Goal: Obtain resource: Download file/media

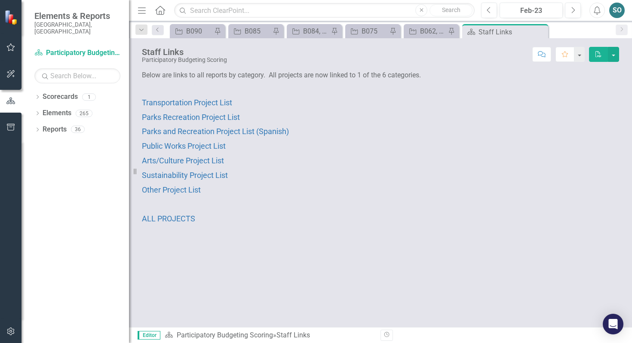
click at [160, 121] on p "Parks Recreation Project List" at bounding box center [380, 117] width 477 height 15
click at [164, 117] on span "Parks Recreation Project List" at bounding box center [191, 117] width 98 height 9
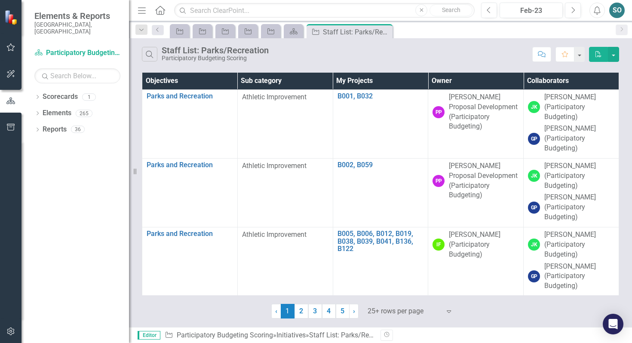
click at [311, 76] on th "Owner" at bounding box center [475, 81] width 95 height 17
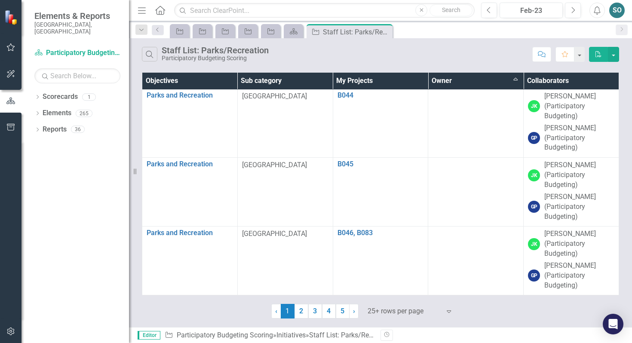
scroll to position [1521, 0]
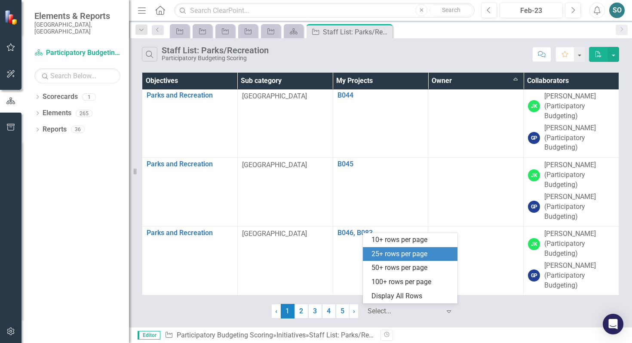
click at [311, 310] on div "Select..." at bounding box center [404, 311] width 82 height 15
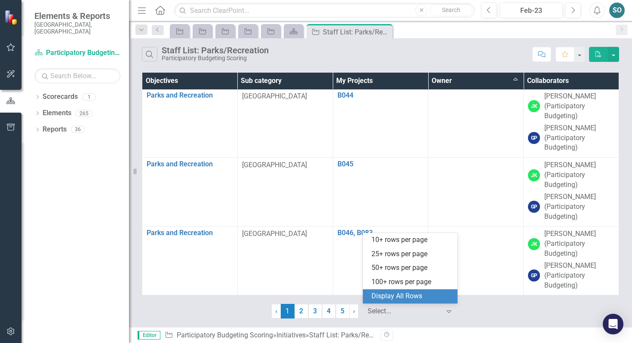
click at [311, 299] on div "Display All Rows" at bounding box center [411, 296] width 81 height 10
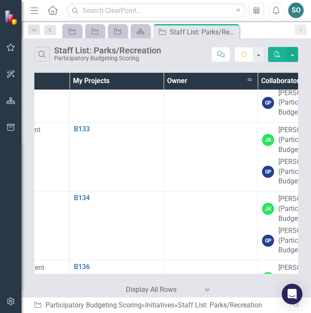
scroll to position [5816, 214]
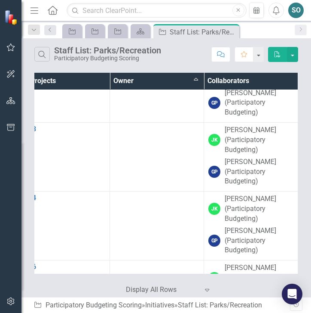
click at [191, 80] on th "Owner Sort Ascending" at bounding box center [157, 81] width 94 height 17
click at [191, 80] on th "Owner Sort Descending" at bounding box center [157, 81] width 94 height 17
click at [191, 80] on th "Owner" at bounding box center [157, 81] width 94 height 17
click at [189, 77] on th "Owner Sort Ascending" at bounding box center [157, 81] width 94 height 17
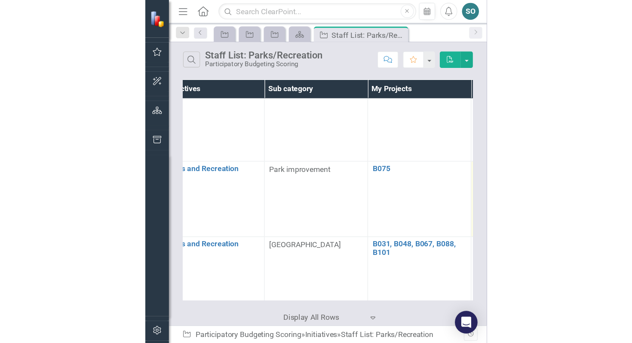
scroll to position [356, 0]
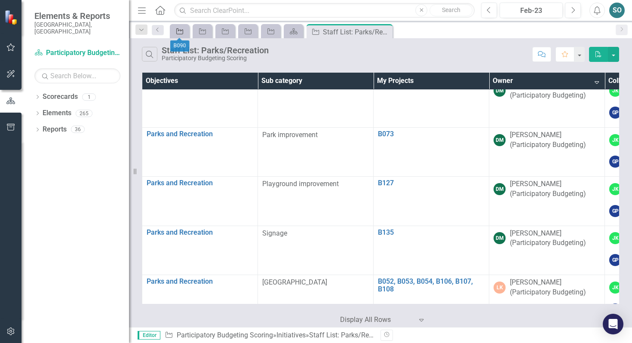
click at [180, 32] on icon "Initiative" at bounding box center [179, 31] width 9 height 7
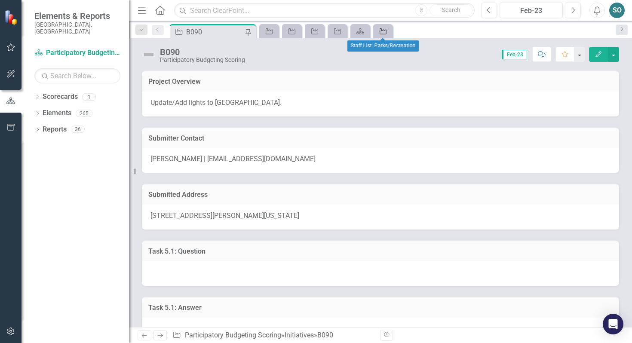
click at [311, 31] on icon "Initiative" at bounding box center [383, 31] width 9 height 7
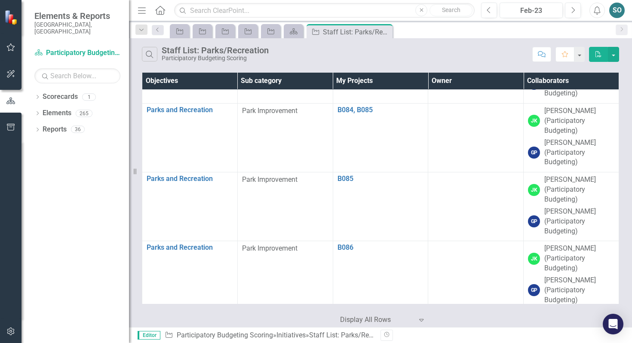
scroll to position [4807, 0]
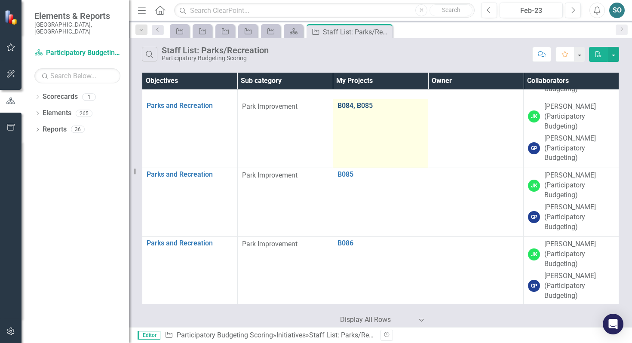
click at [311, 109] on link "B084, B085" at bounding box center [380, 106] width 86 height 8
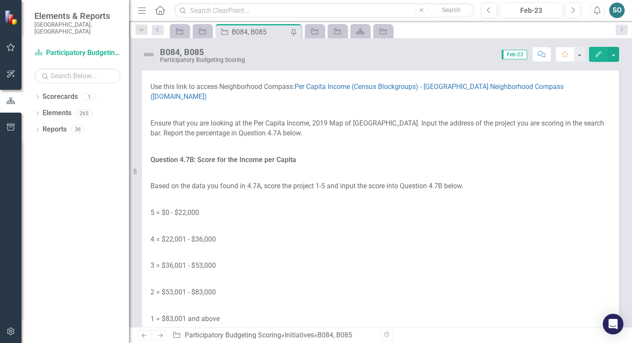
scroll to position [4908, 0]
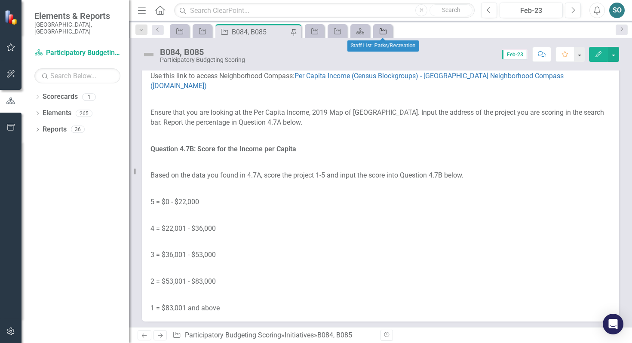
click at [311, 33] on icon "Initiative" at bounding box center [383, 31] width 9 height 7
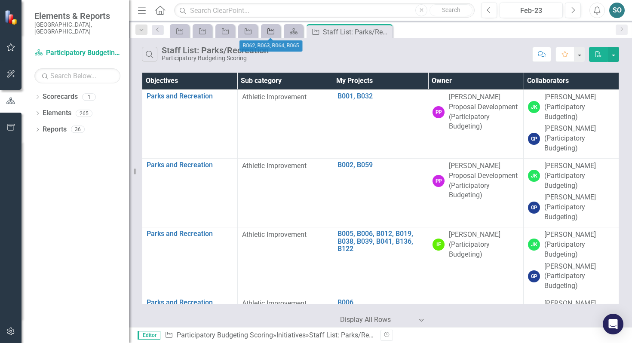
click at [272, 31] on icon at bounding box center [270, 31] width 7 height 6
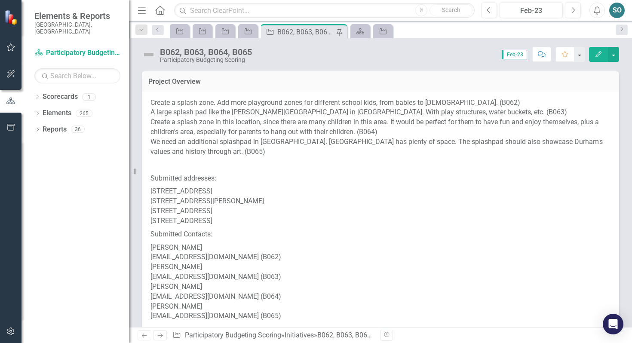
click at [295, 27] on div "B062, B063, B064, B065" at bounding box center [305, 32] width 57 height 11
click at [311, 31] on icon at bounding box center [338, 32] width 7 height 5
click at [311, 33] on icon "Close" at bounding box center [338, 31] width 9 height 7
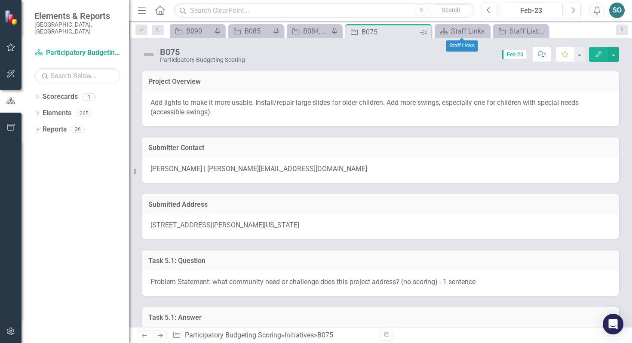
click at [311, 30] on icon "Pin" at bounding box center [423, 32] width 7 height 9
click at [311, 30] on icon at bounding box center [423, 32] width 5 height 5
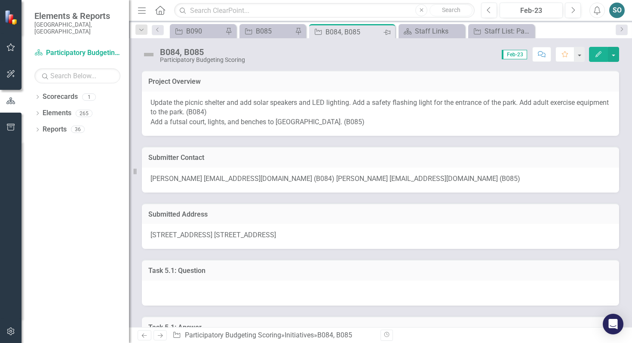
click at [311, 31] on icon "Pin" at bounding box center [386, 32] width 7 height 9
click at [311, 31] on icon "Close" at bounding box center [387, 31] width 9 height 7
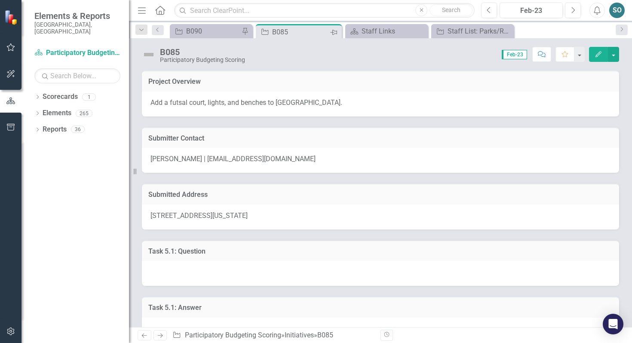
click at [311, 33] on icon "Pin" at bounding box center [333, 32] width 7 height 9
click at [311, 33] on icon "Close" at bounding box center [333, 31] width 9 height 7
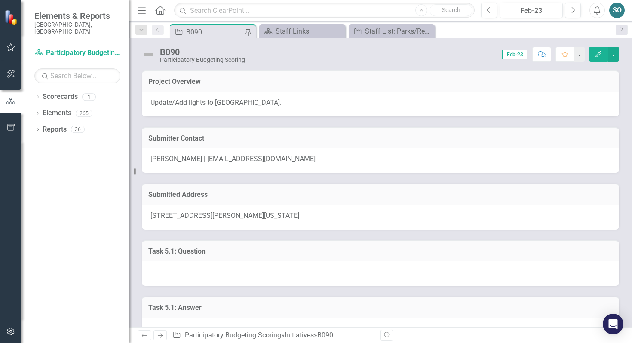
click at [227, 29] on div "B090" at bounding box center [214, 32] width 57 height 11
click at [250, 32] on icon "Pin" at bounding box center [247, 32] width 7 height 9
click at [250, 32] on icon "Close" at bounding box center [247, 31] width 9 height 7
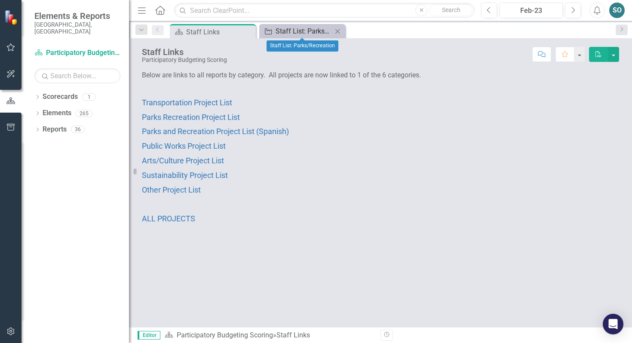
click at [290, 31] on div "Staff List: Parks/Recreation" at bounding box center [304, 31] width 57 height 11
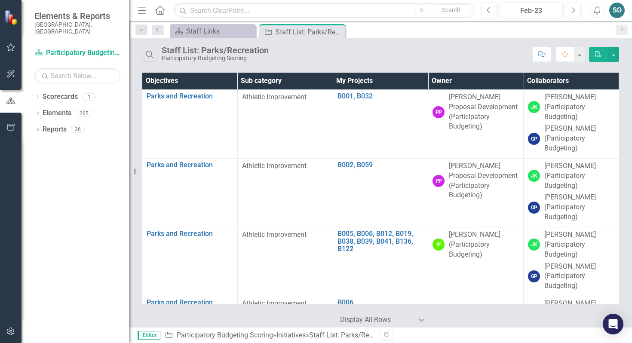
click at [311, 82] on th "Owner" at bounding box center [475, 81] width 95 height 17
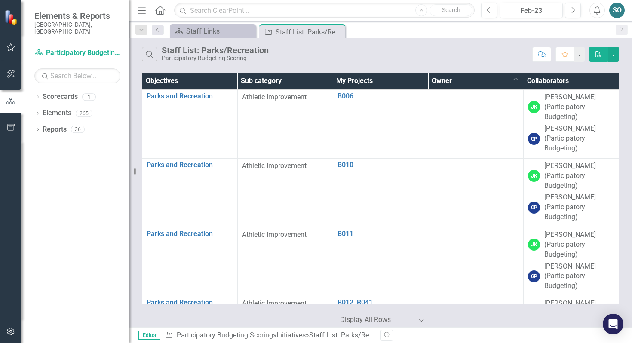
click at [311, 82] on th "Owner Sort Ascending" at bounding box center [475, 81] width 95 height 17
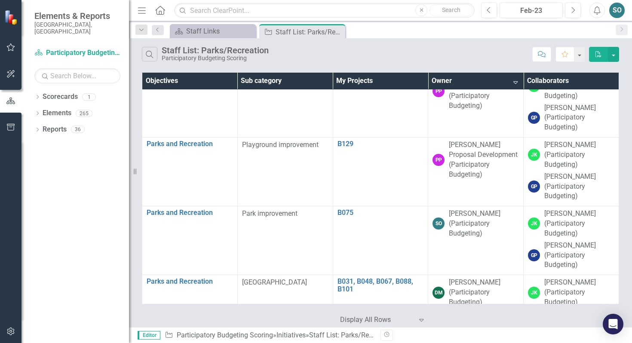
scroll to position [295, 0]
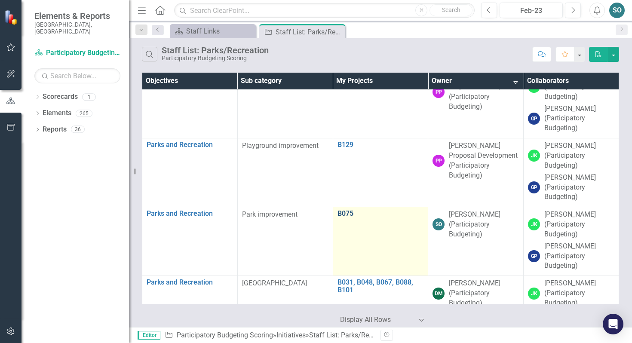
click at [311, 213] on link "B075" at bounding box center [380, 214] width 86 height 8
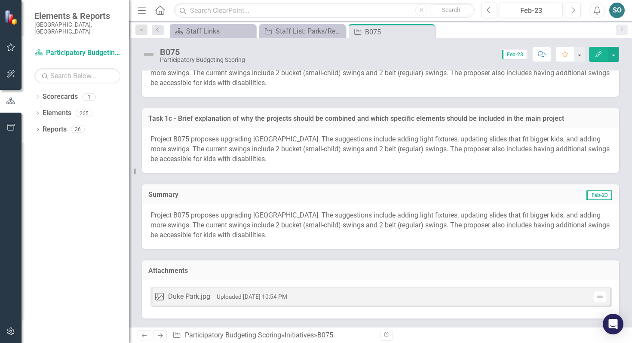
scroll to position [6785, 0]
click at [191, 294] on div "Duke Park.jpg" at bounding box center [189, 297] width 42 height 10
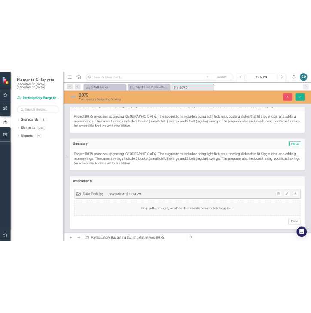
scroll to position [6834, 0]
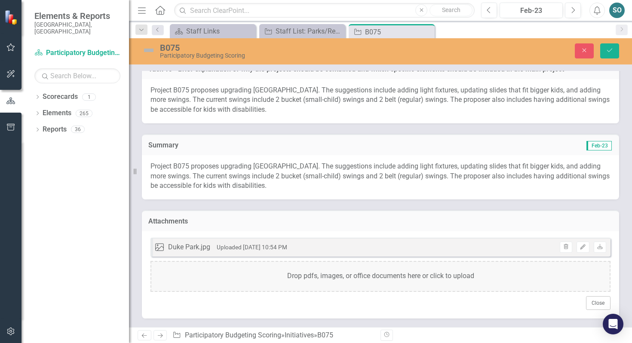
click at [161, 248] on icon "Image" at bounding box center [159, 247] width 9 height 9
click at [311, 247] on link "Download" at bounding box center [600, 247] width 12 height 11
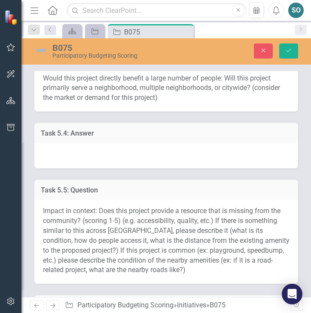
scroll to position [0, 0]
